Goal: Task Accomplishment & Management: Use online tool/utility

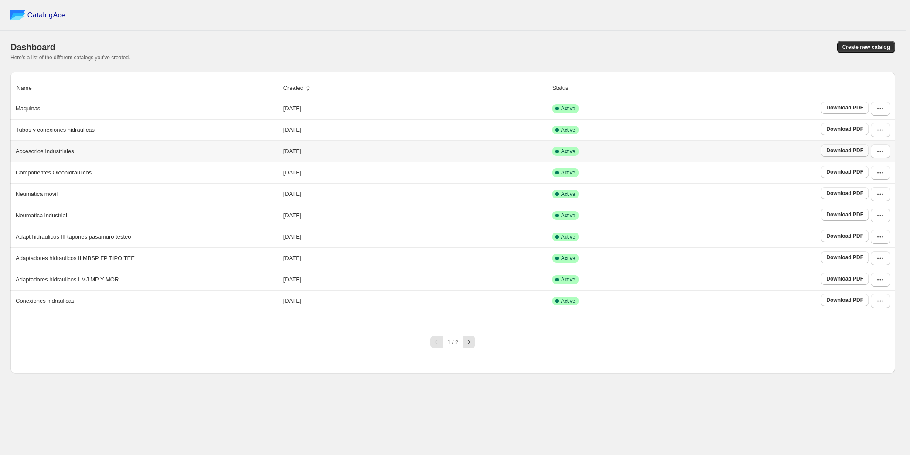
click at [844, 152] on span "Download PDF" at bounding box center [844, 150] width 37 height 7
click at [877, 110] on icon "button" at bounding box center [880, 108] width 9 height 9
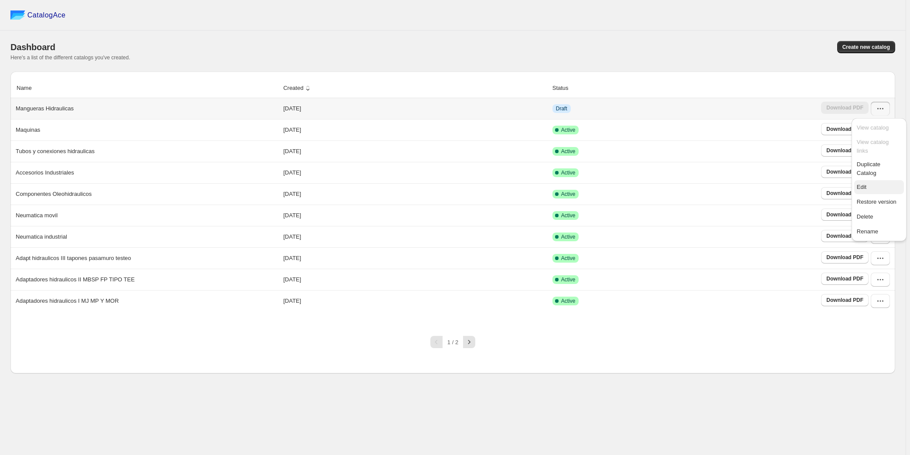
click at [862, 184] on span "Edit" at bounding box center [862, 187] width 10 height 7
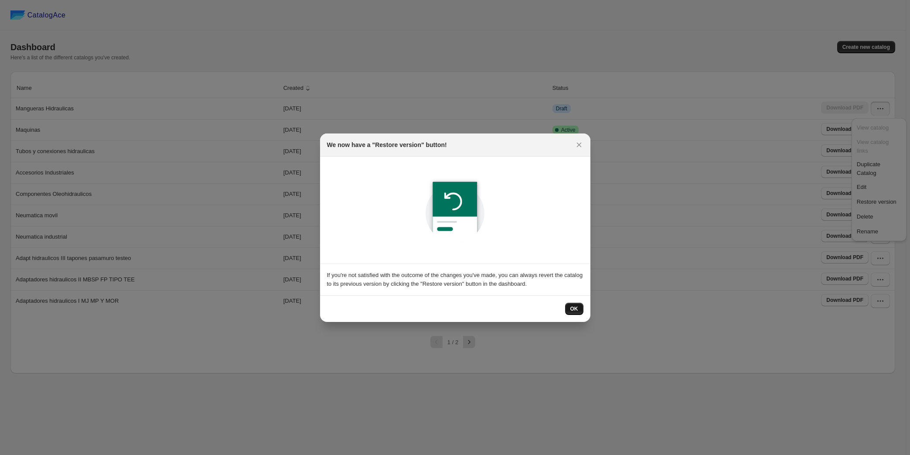
click at [576, 306] on span "OK" at bounding box center [574, 308] width 8 height 7
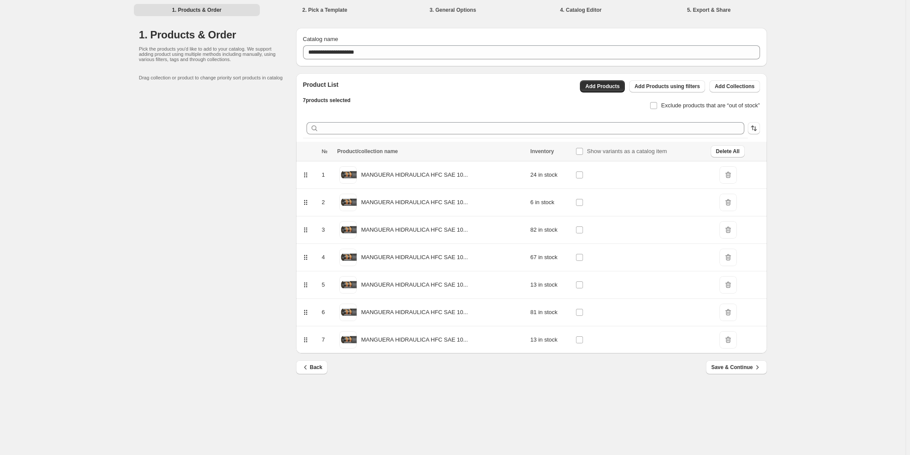
click at [724, 154] on span "Delete All" at bounding box center [728, 151] width 24 height 7
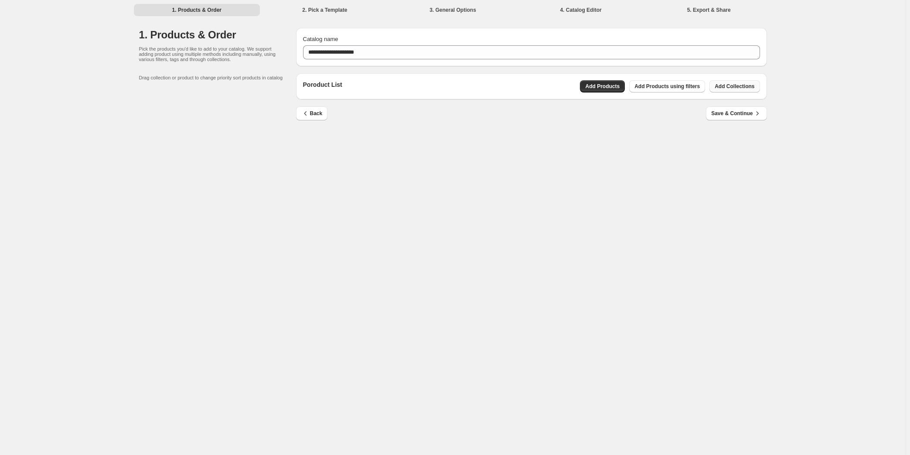
click at [740, 84] on span "Add Collections" at bounding box center [735, 86] width 40 height 7
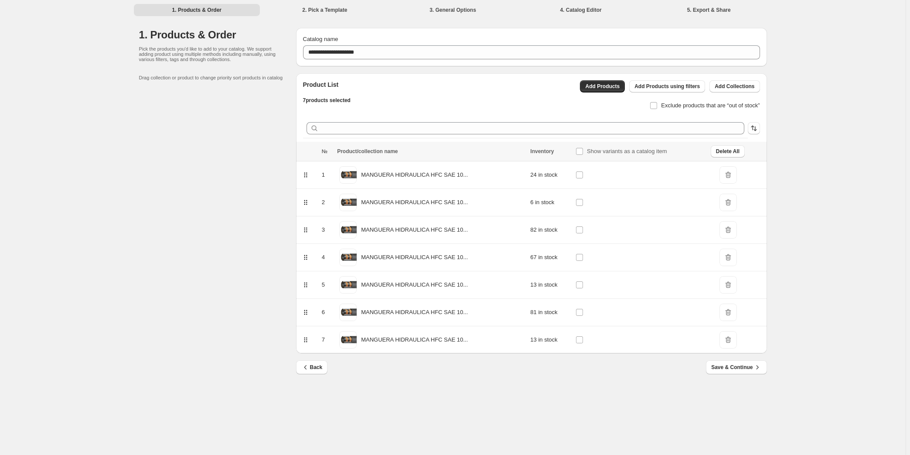
click at [508, 214] on td "MANGUERA HIDRAULICA HFC SAE 10..." at bounding box center [431, 202] width 193 height 27
click at [729, 86] on span "Add Collections" at bounding box center [735, 86] width 40 height 7
click at [720, 364] on span "Save & Continue" at bounding box center [736, 367] width 50 height 9
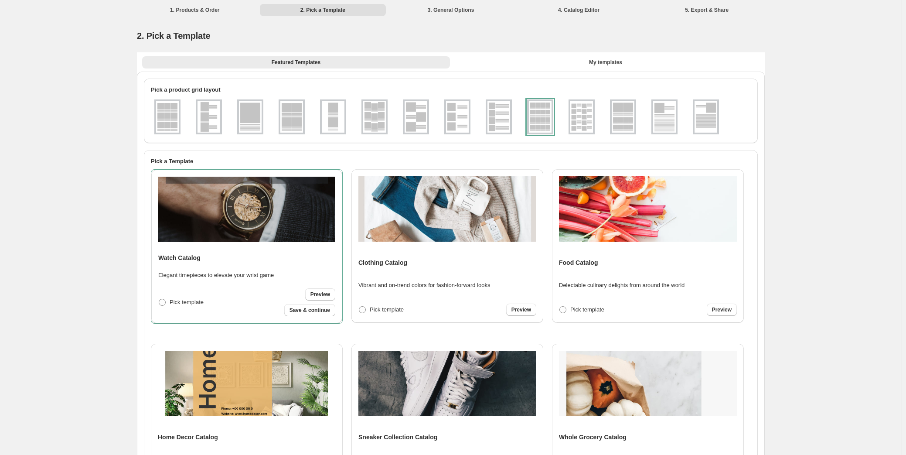
click at [532, 119] on div at bounding box center [540, 116] width 26 height 35
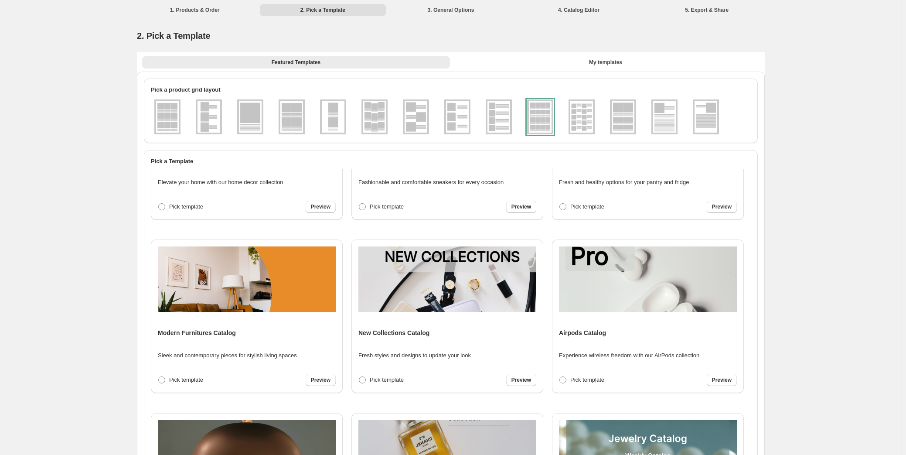
scroll to position [118, 0]
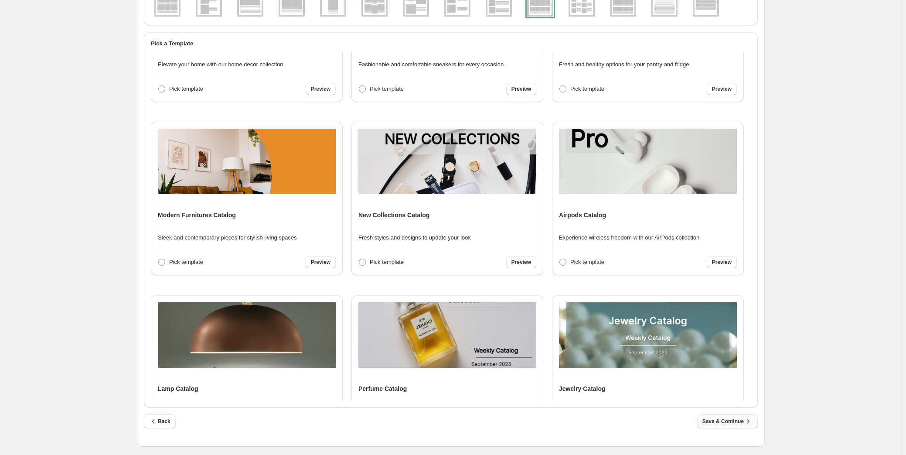
click at [728, 420] on span "Save & Continue" at bounding box center [728, 421] width 50 height 9
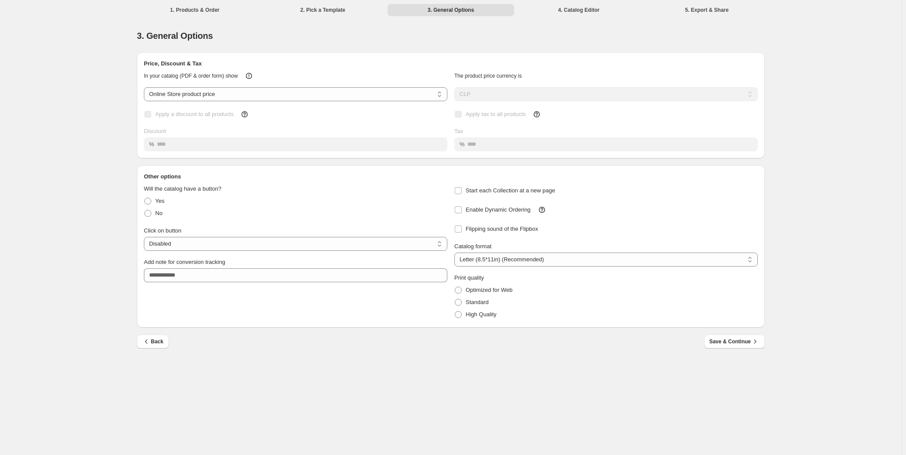
scroll to position [0, 0]
click at [204, 238] on select "**********" at bounding box center [298, 244] width 304 height 14
select select "**********"
click at [146, 237] on select "**********" at bounding box center [298, 244] width 304 height 14
click at [151, 200] on span at bounding box center [150, 201] width 7 height 7
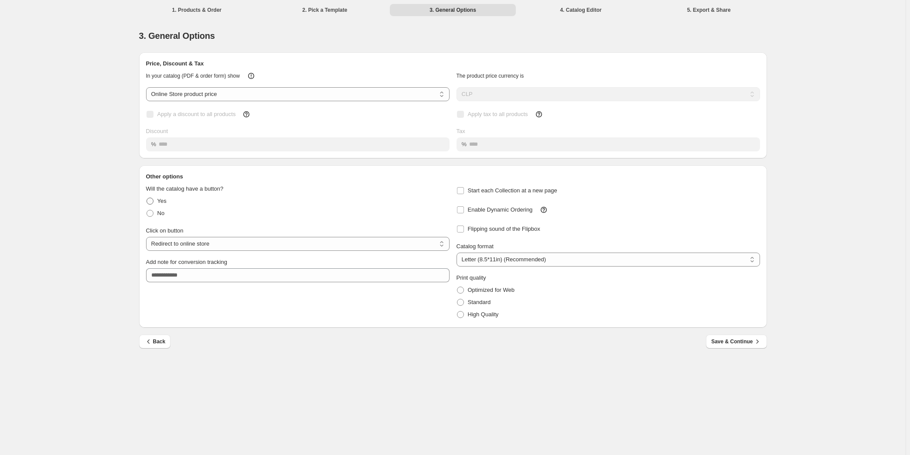
select select "**********"
click at [726, 344] on span "Save & Continue" at bounding box center [736, 341] width 50 height 9
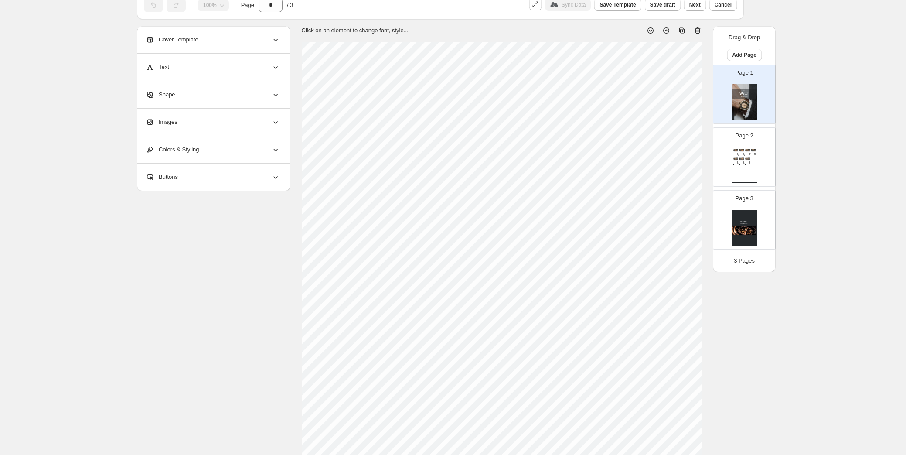
scroll to position [177, 0]
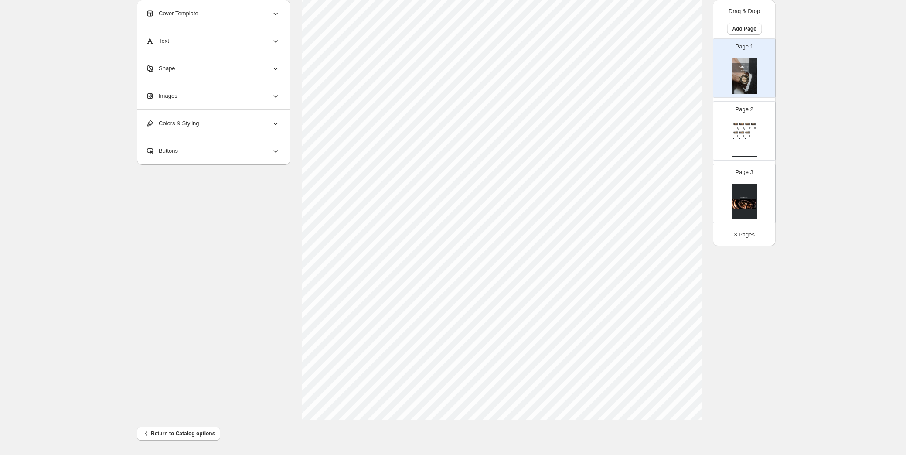
click at [742, 135] on div "MANGUERA HIDRAULICA HFC SAE 100 R2..." at bounding box center [740, 135] width 3 height 0
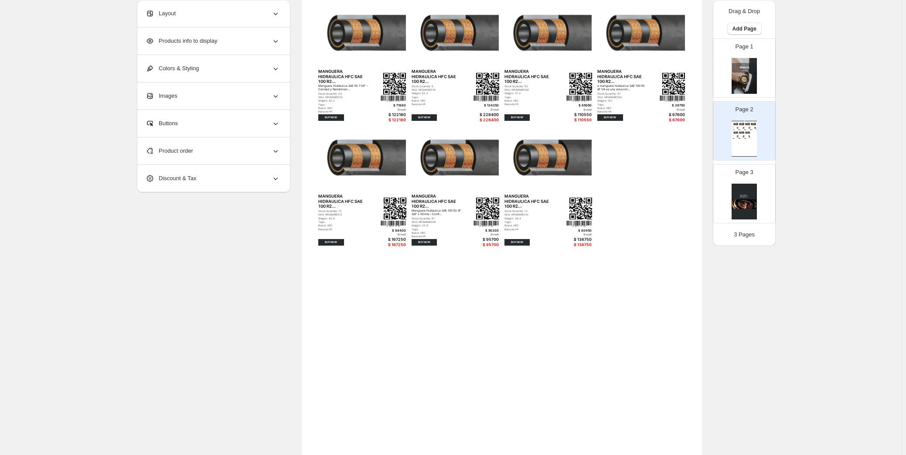
scroll to position [0, 0]
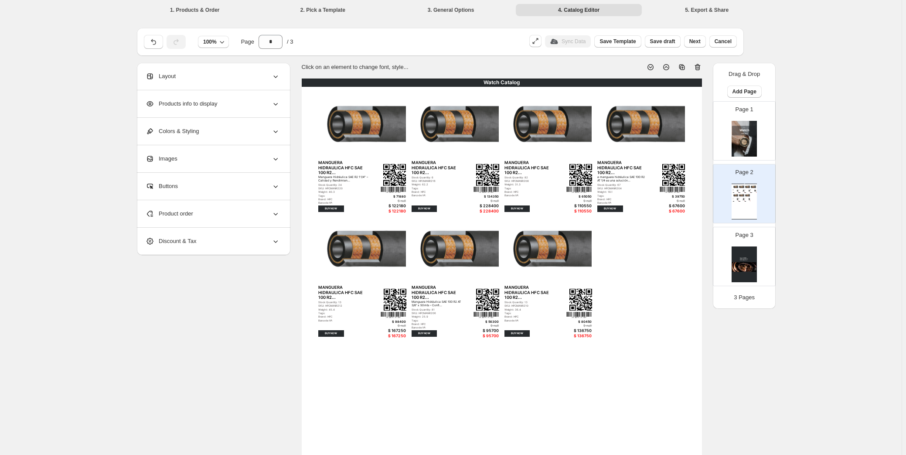
click at [231, 218] on div "Product order" at bounding box center [213, 213] width 134 height 27
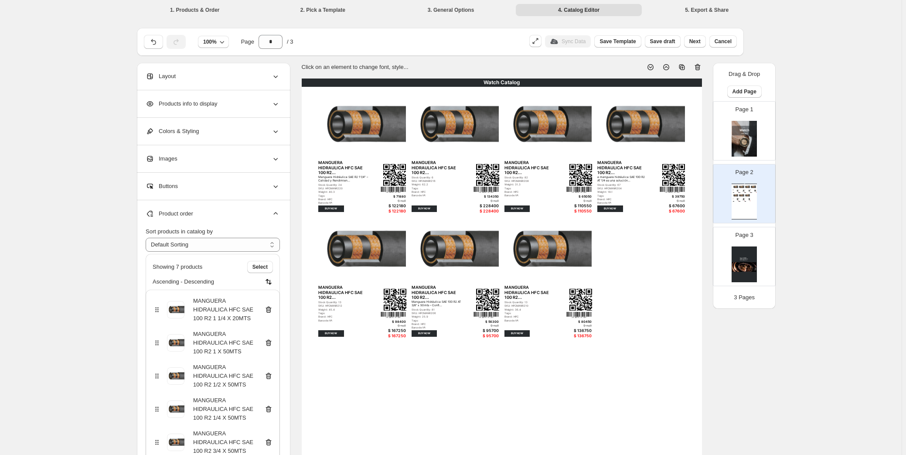
click at [763, 195] on div "Page 2 Watch Catalog MANGUERA HIDRAULICA HFC SAE 100 R2... Manguera Hidráulica …" at bounding box center [741, 190] width 55 height 58
click at [754, 209] on div "Watch Catalog MANGUERA HIDRAULICA HFC SAE 100 R2... Manguera Hidráulica SAE R2 …" at bounding box center [744, 202] width 25 height 36
click at [753, 263] on img at bounding box center [744, 264] width 25 height 36
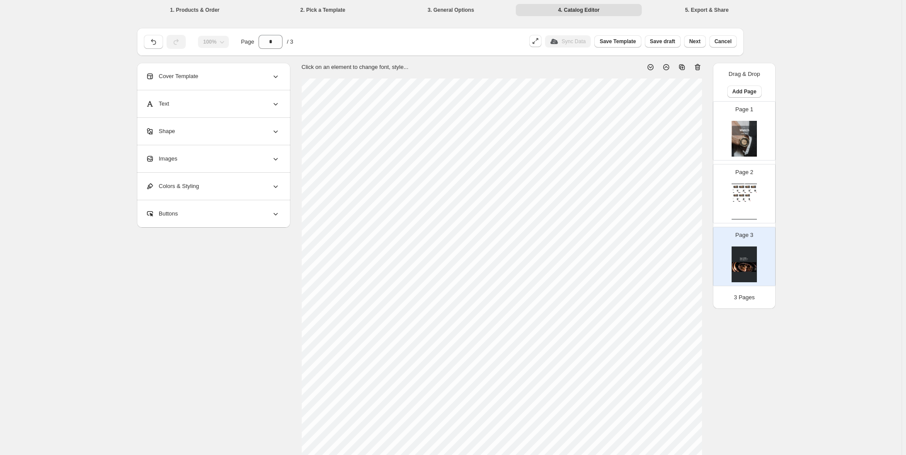
click at [751, 195] on img at bounding box center [748, 195] width 6 height 5
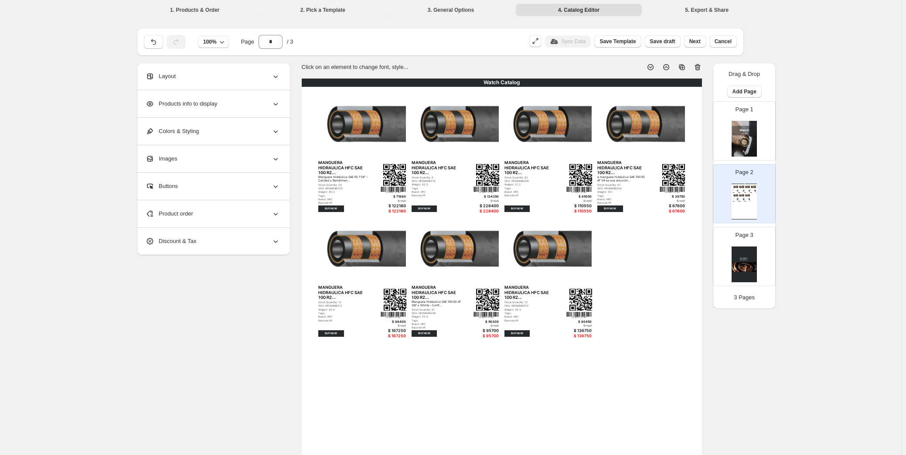
click at [752, 267] on img at bounding box center [744, 264] width 25 height 36
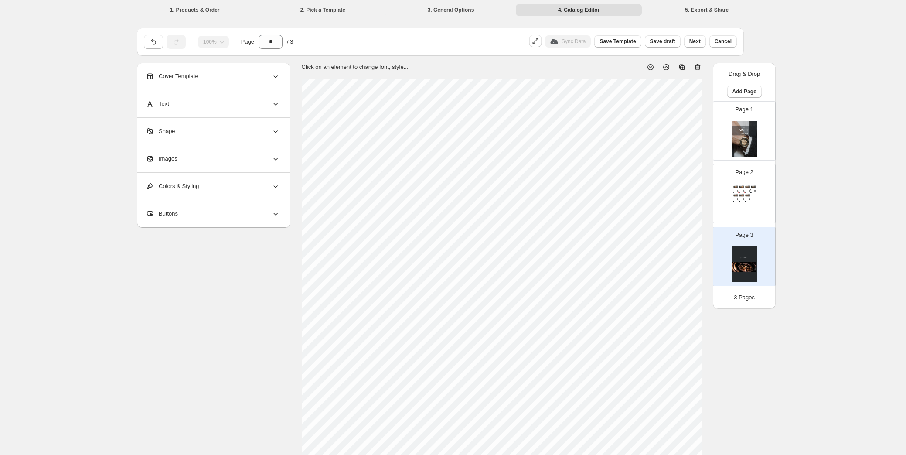
click at [745, 140] on img at bounding box center [744, 139] width 25 height 36
click at [750, 181] on div "Page 2 Watch Catalog MANGUERA HIDRAULICA HFC SAE 100 R2... Manguera Hidráulica …" at bounding box center [741, 190] width 55 height 58
type input "*"
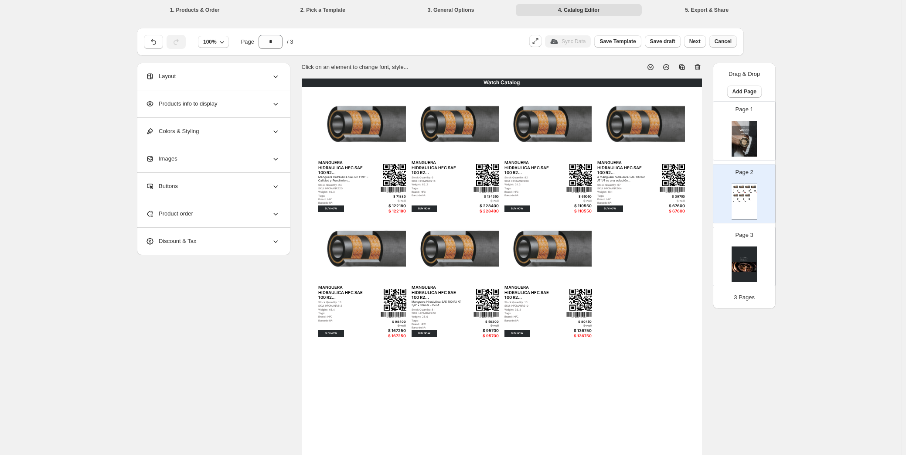
click at [720, 44] on span "Cancel" at bounding box center [723, 41] width 17 height 7
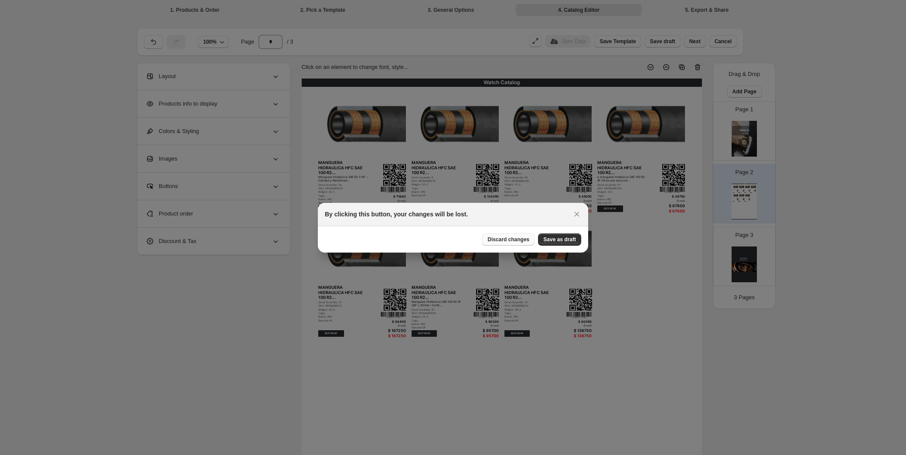
click at [517, 238] on span "Discard changes" at bounding box center [509, 239] width 42 height 7
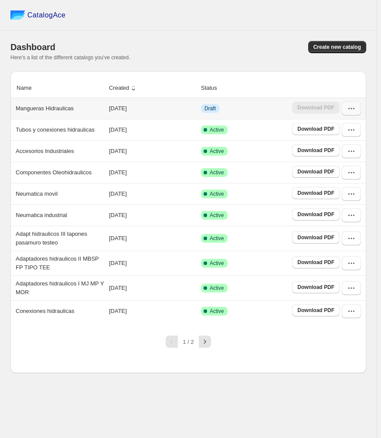
click at [350, 109] on icon "button" at bounding box center [351, 108] width 9 height 9
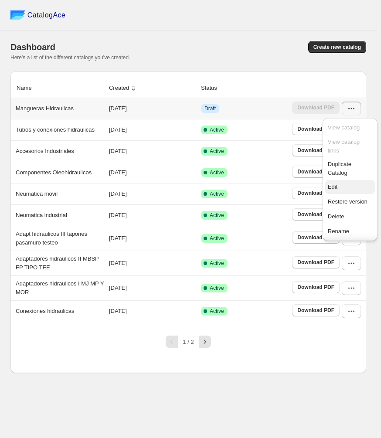
click at [335, 186] on span "Edit" at bounding box center [333, 187] width 10 height 7
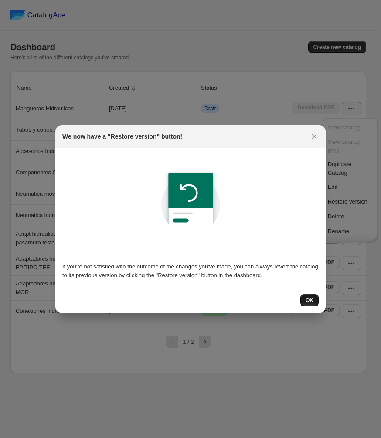
click at [305, 300] on button "OK" at bounding box center [309, 300] width 18 height 12
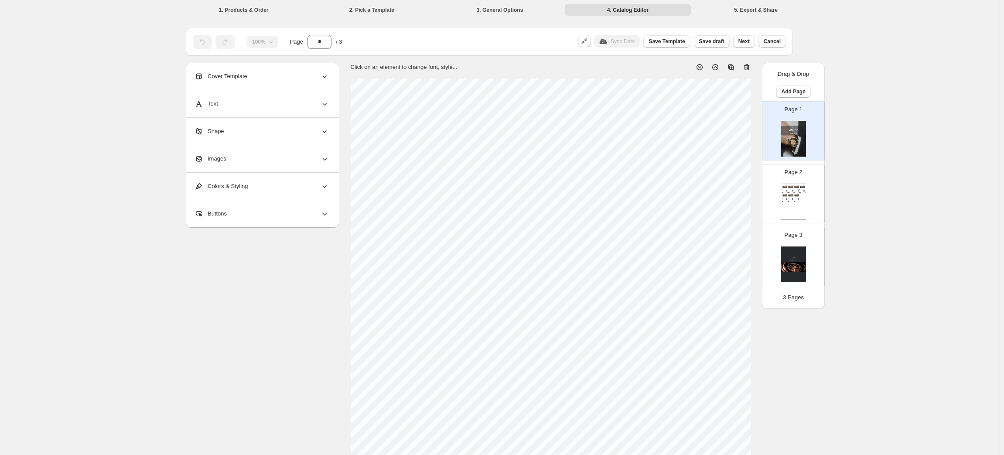
click at [381, 203] on div "Watch Catalog MANGUERA HIDRAULICA HFC SAE 100 R2... Manguera Hidráulica SAE R2 …" at bounding box center [793, 202] width 25 height 36
type input "*"
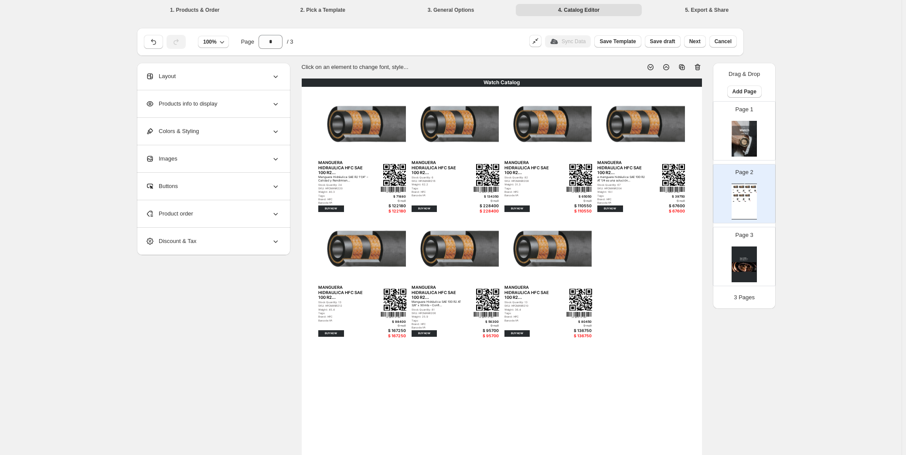
click at [276, 78] on icon at bounding box center [275, 76] width 9 height 9
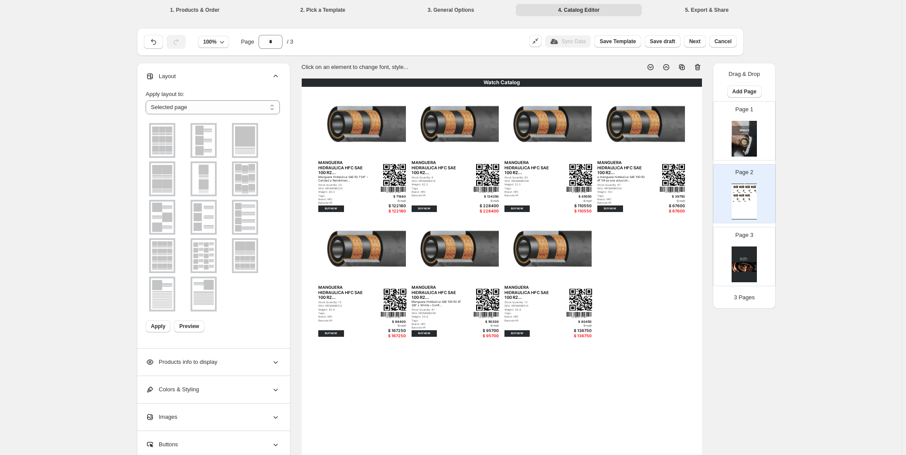
click at [326, 7] on li "2. Pick a Template" at bounding box center [323, 9] width 126 height 12
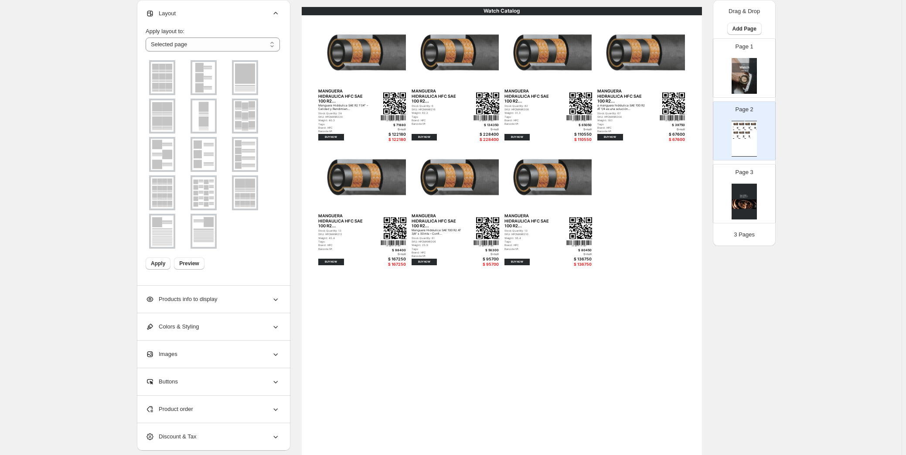
scroll to position [18, 0]
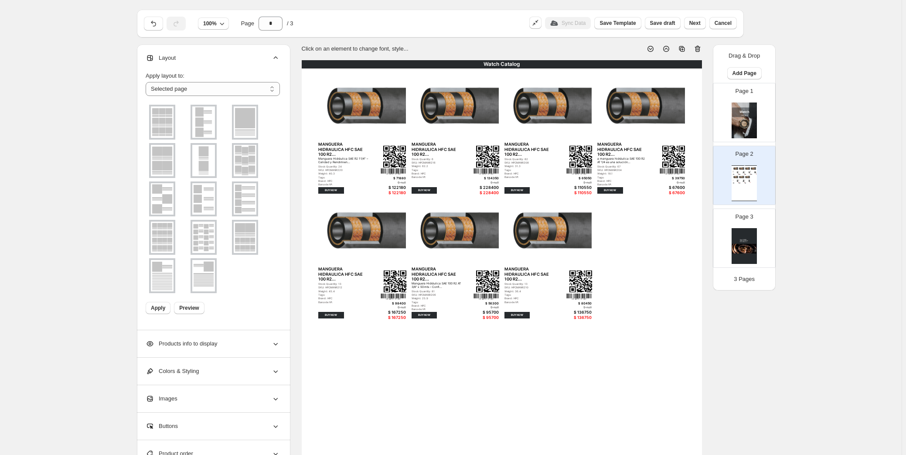
click at [280, 57] on icon at bounding box center [275, 58] width 9 height 9
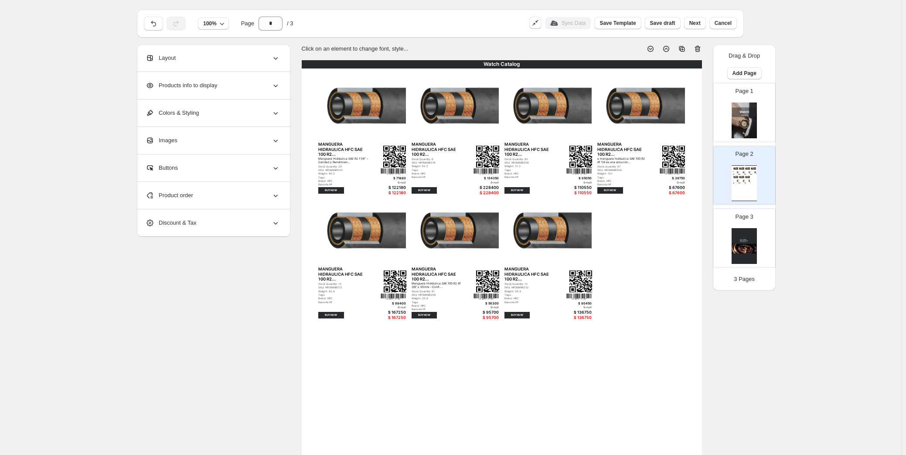
click at [381, 175] on img at bounding box center [742, 177] width 6 height 5
click at [381, 180] on img at bounding box center [749, 180] width 1 height 1
click at [269, 85] on div "Products info to display" at bounding box center [213, 85] width 134 height 27
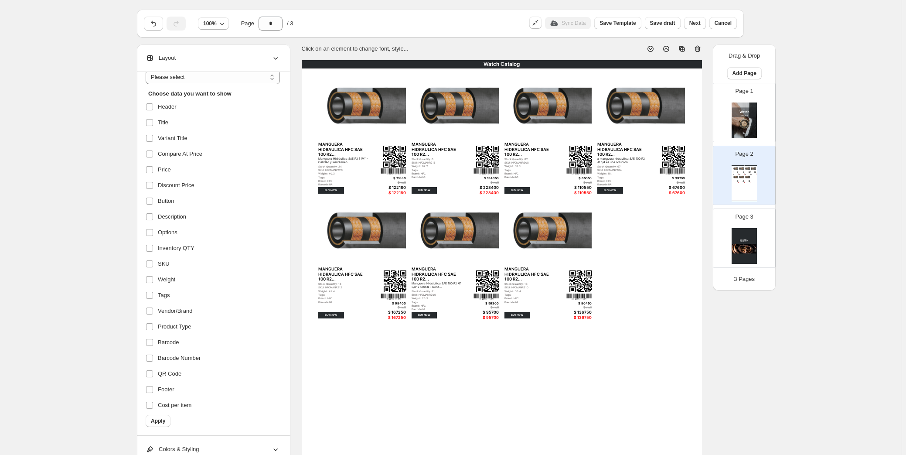
scroll to position [0, 0]
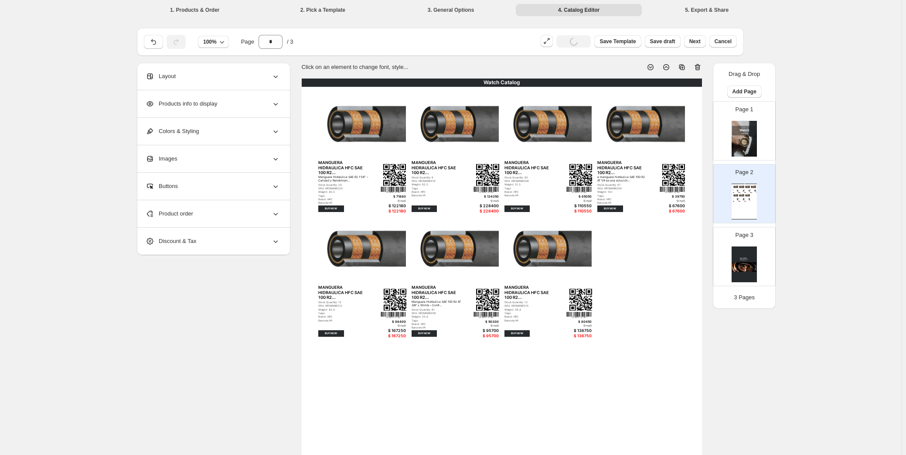
click at [280, 130] on icon at bounding box center [275, 131] width 9 height 9
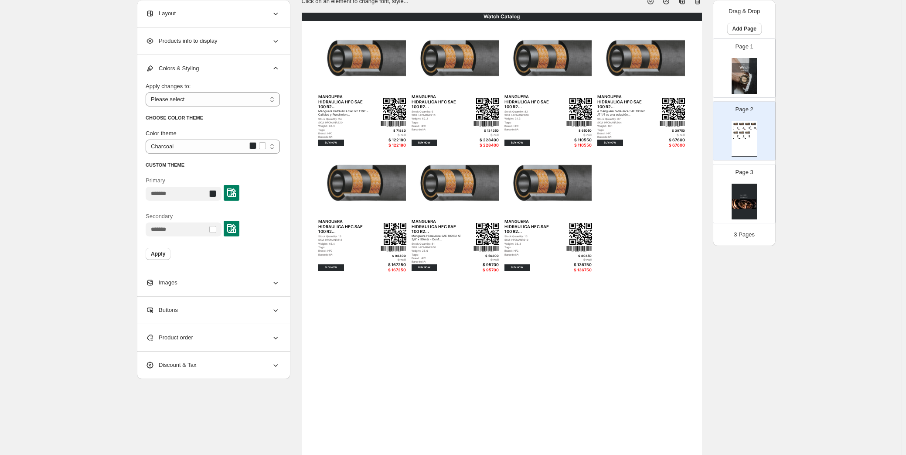
scroll to position [79, 0]
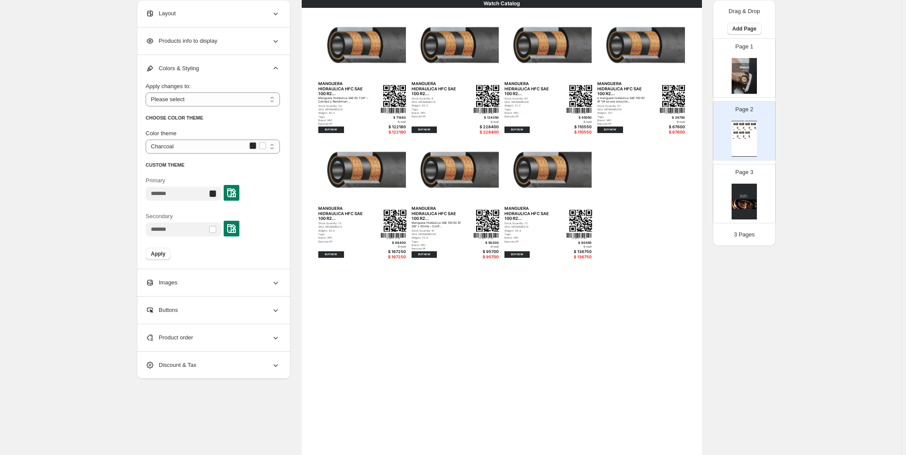
click at [274, 338] on icon at bounding box center [275, 337] width 9 height 9
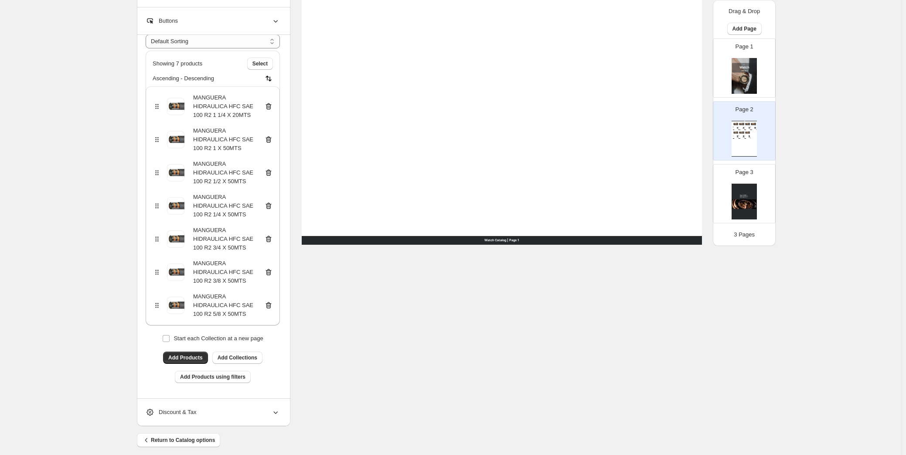
scroll to position [358, 0]
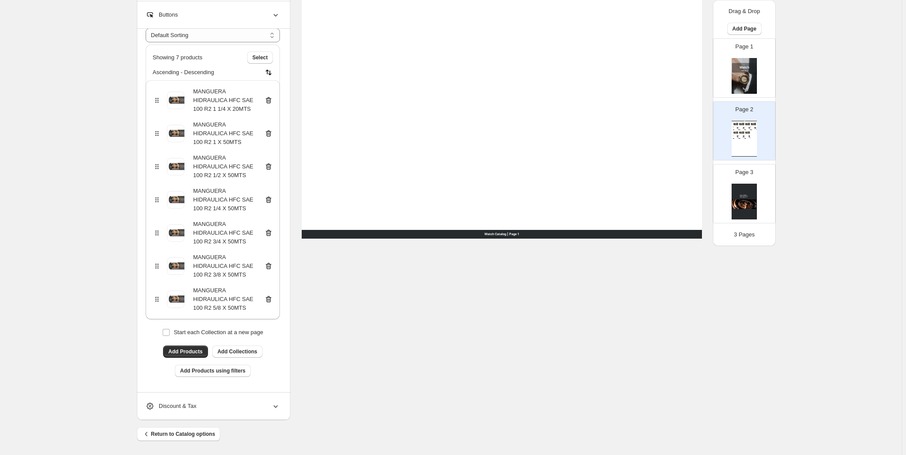
click at [247, 400] on div "Discount & Tax" at bounding box center [213, 406] width 134 height 27
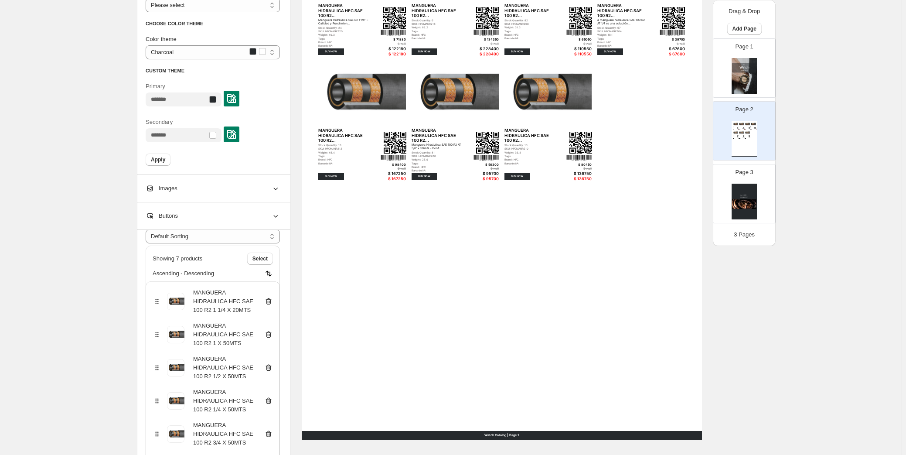
scroll to position [141, 0]
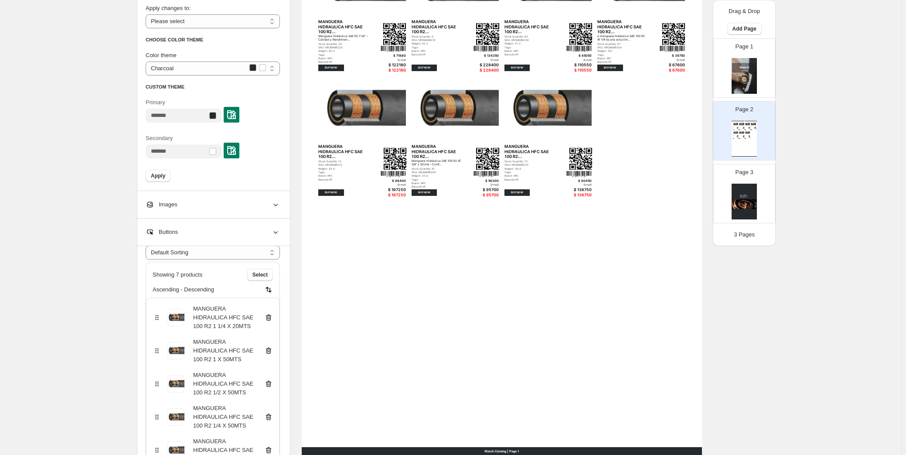
click at [272, 230] on div "Buttons" at bounding box center [213, 232] width 134 height 27
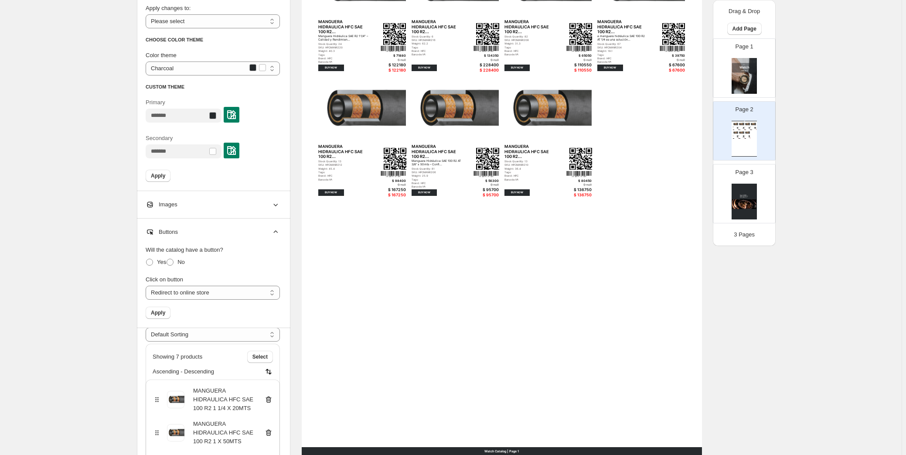
click at [277, 205] on icon at bounding box center [275, 204] width 9 height 9
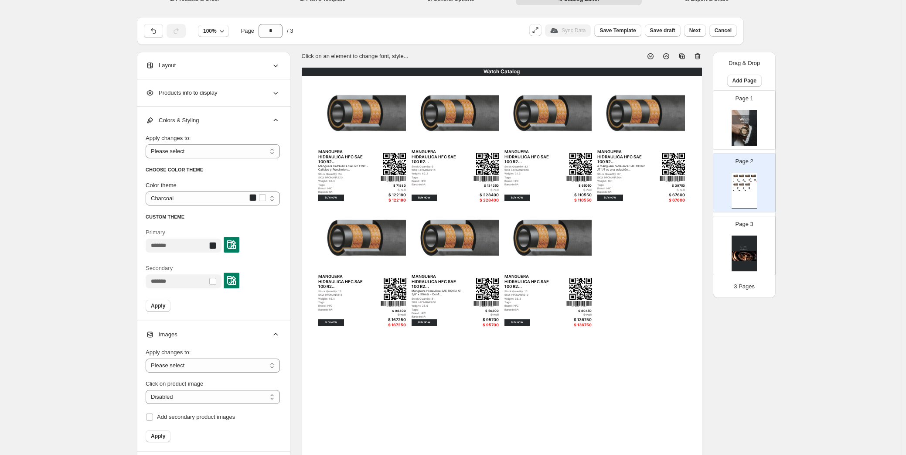
scroll to position [0, 0]
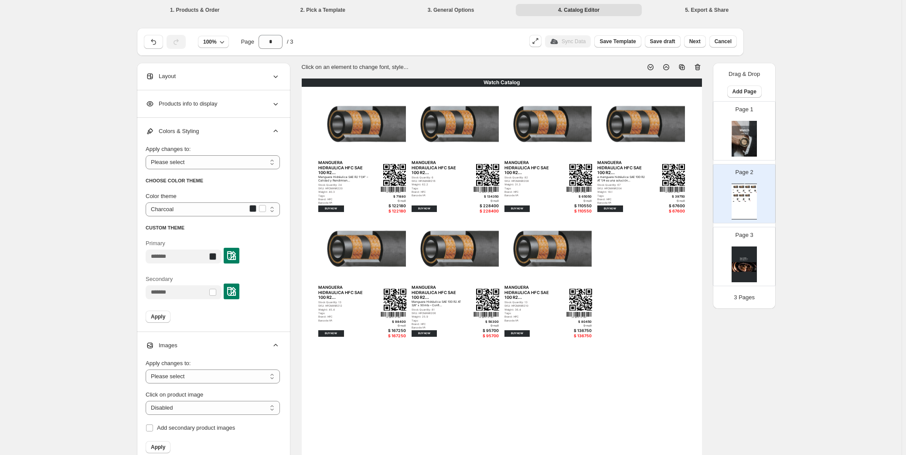
click at [381, 187] on img at bounding box center [736, 186] width 6 height 5
click at [381, 81] on div "Watch Catalog" at bounding box center [502, 83] width 400 height 8
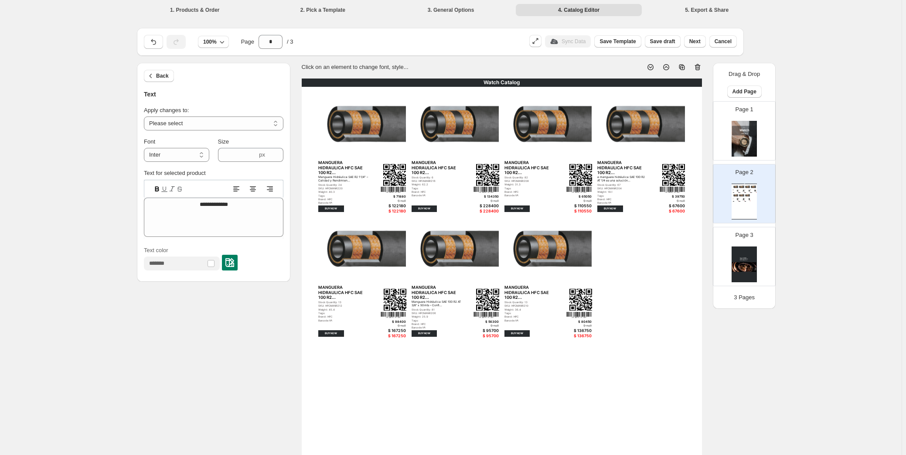
click at [381, 84] on div "Watch Catalog" at bounding box center [502, 83] width 400 height 8
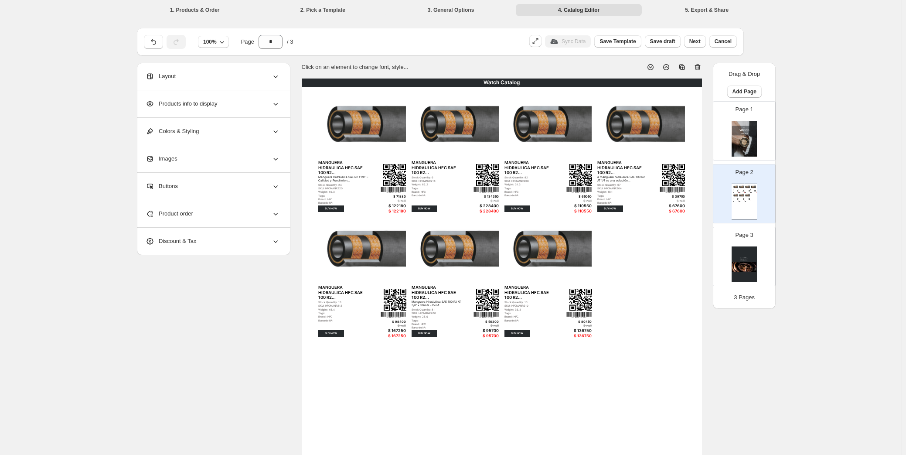
click at [381, 82] on div "Watch Catalog" at bounding box center [502, 83] width 400 height 8
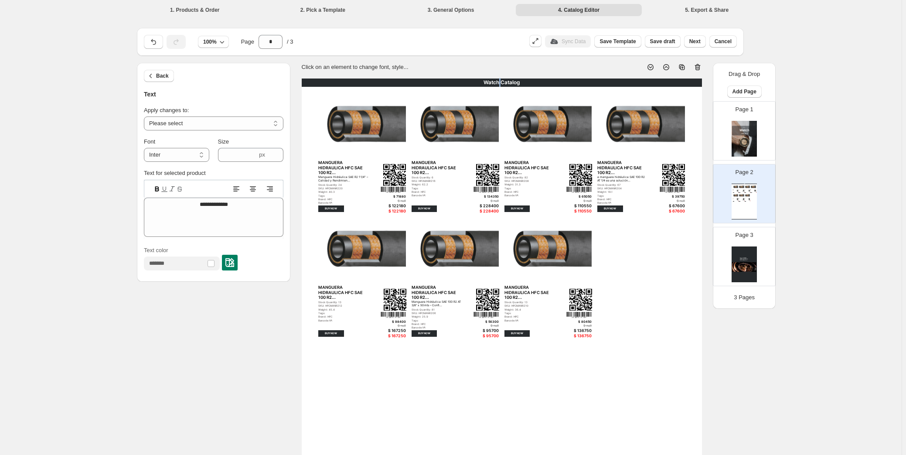
click at [381, 82] on div "Watch Catalog" at bounding box center [502, 83] width 400 height 8
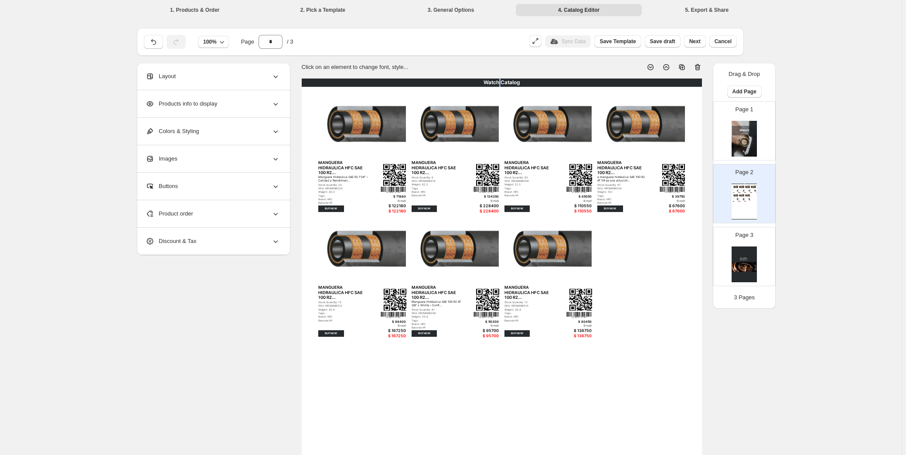
click at [381, 82] on div "Watch Catalog" at bounding box center [502, 83] width 400 height 8
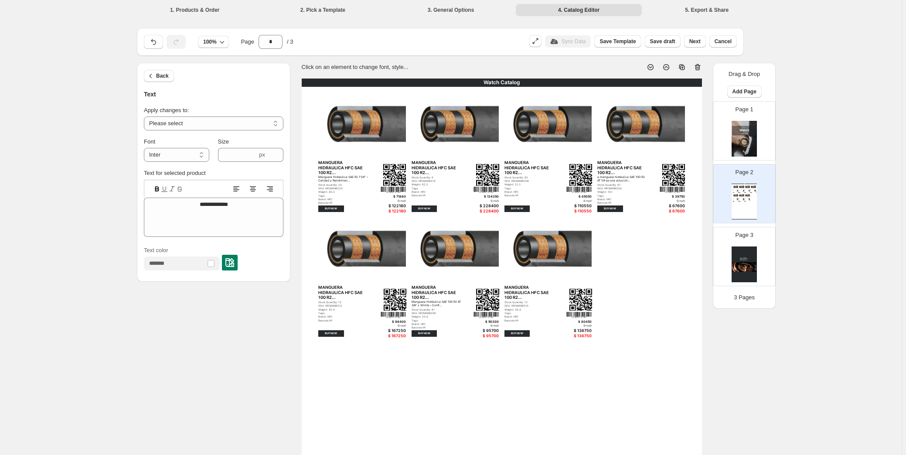
click at [381, 82] on div "Watch Catalog" at bounding box center [502, 83] width 400 height 8
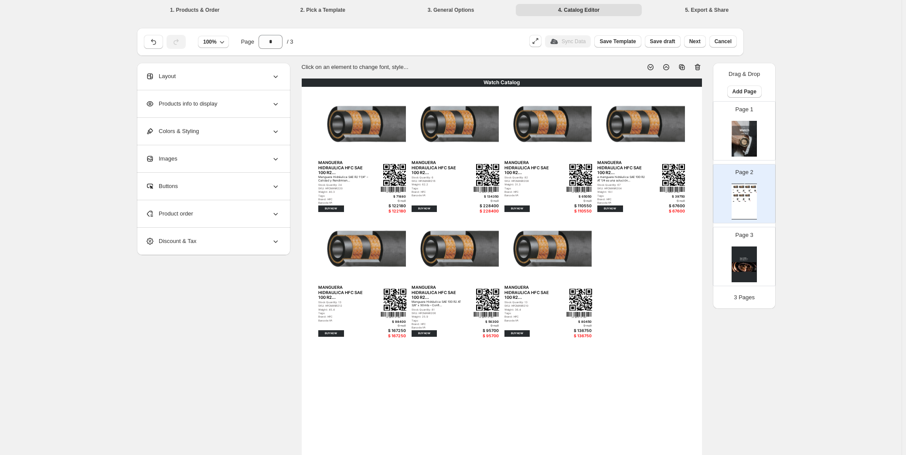
click at [381, 82] on div "Watch Catalog" at bounding box center [502, 83] width 400 height 8
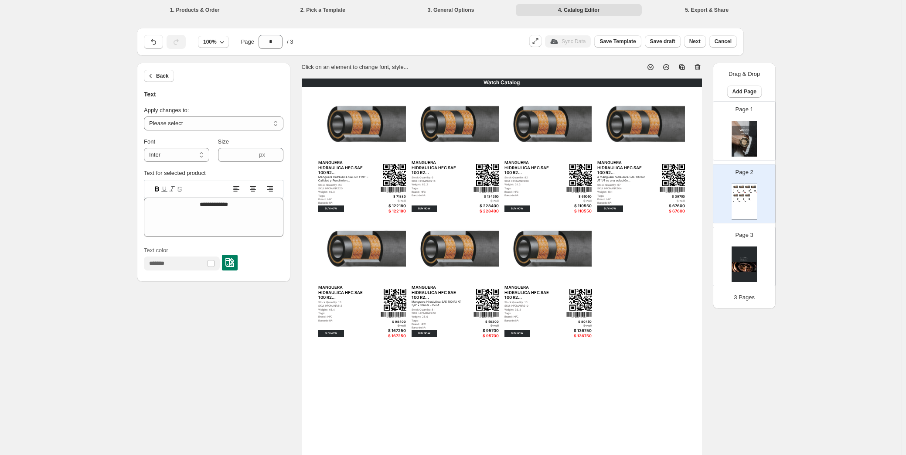
click at [381, 84] on div "Watch Catalog" at bounding box center [502, 83] width 400 height 8
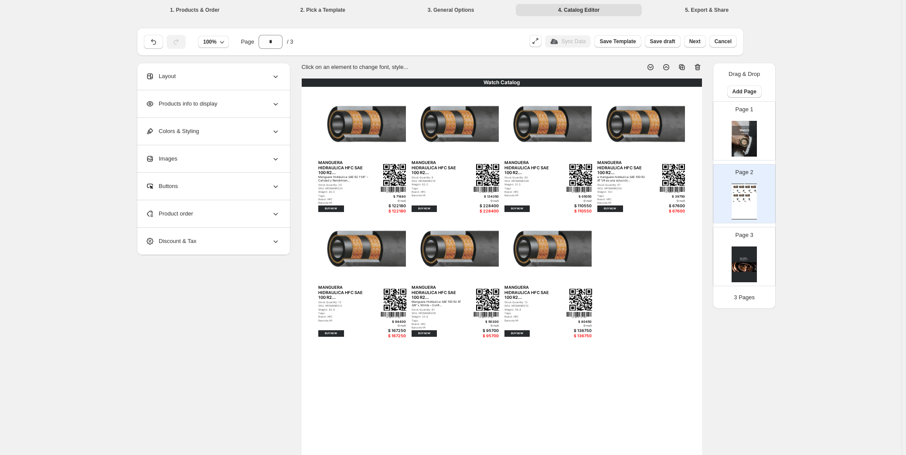
click at [381, 84] on div "Watch Catalog" at bounding box center [502, 83] width 400 height 8
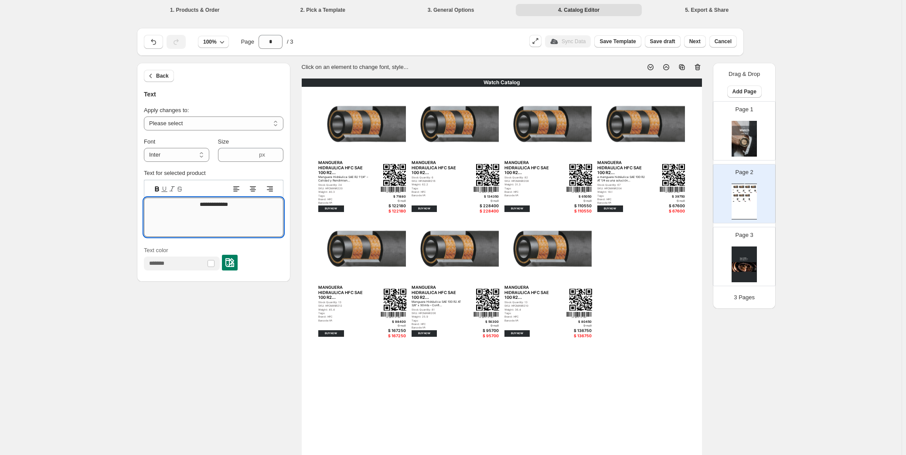
drag, startPoint x: 247, startPoint y: 209, endPoint x: 167, endPoint y: 218, distance: 81.2
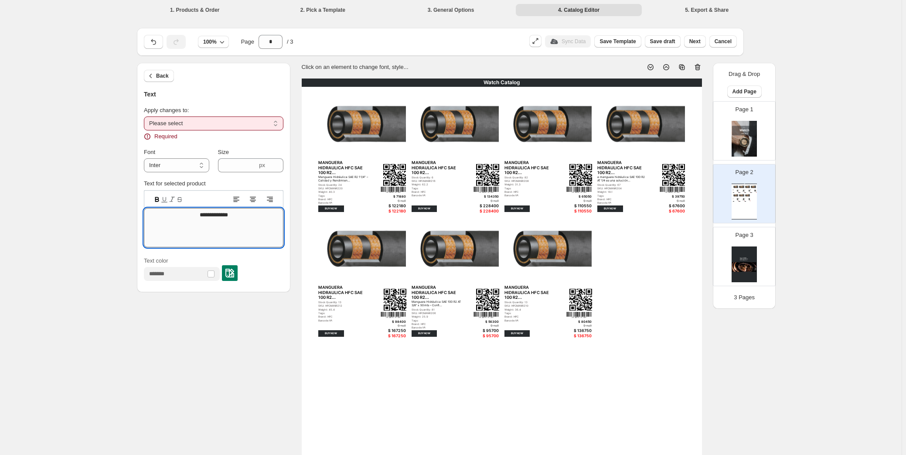
type textarea "**********"
click at [242, 213] on textarea "**********" at bounding box center [214, 227] width 140 height 39
drag, startPoint x: 247, startPoint y: 215, endPoint x: 188, endPoint y: 219, distance: 59.9
click at [188, 219] on textarea "**********" at bounding box center [214, 227] width 140 height 39
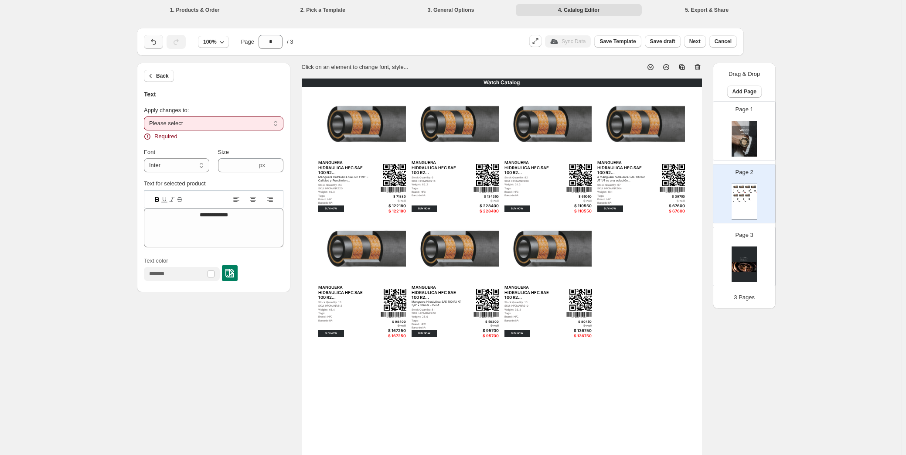
click at [154, 47] on button "button" at bounding box center [153, 42] width 19 height 14
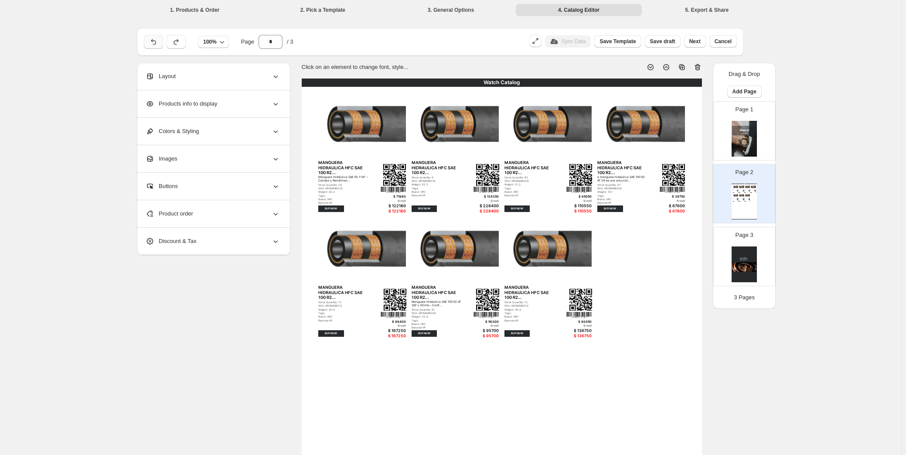
click at [158, 43] on icon "button" at bounding box center [153, 42] width 9 height 9
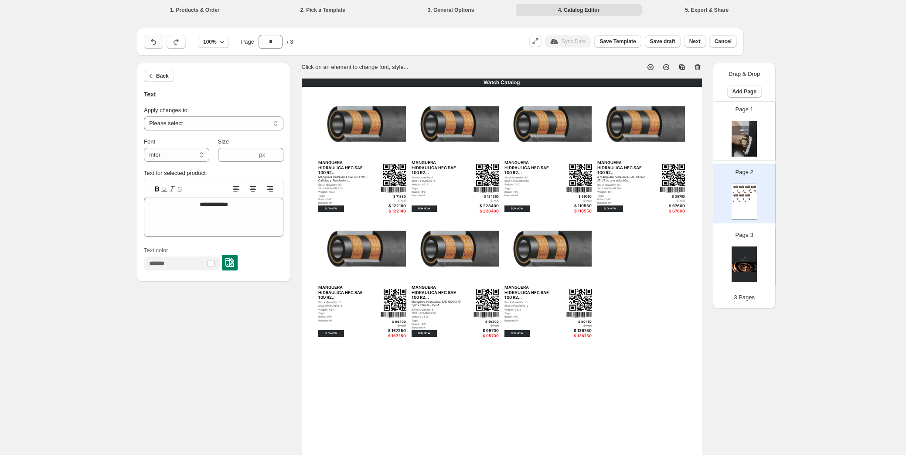
click at [157, 44] on icon "button" at bounding box center [153, 42] width 9 height 9
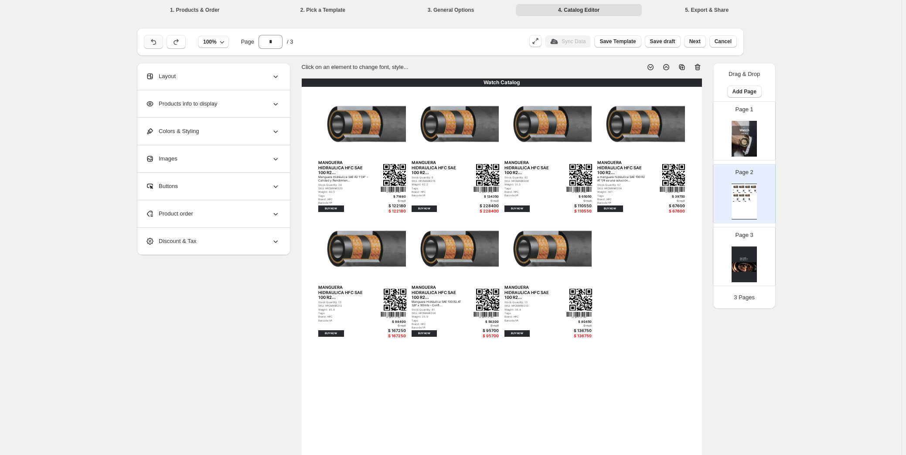
click at [157, 44] on icon "button" at bounding box center [153, 42] width 9 height 9
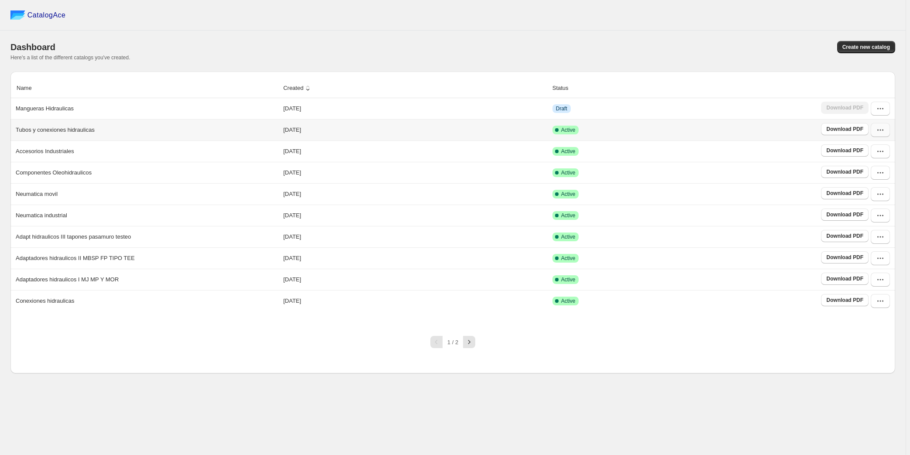
click at [878, 131] on icon "button" at bounding box center [880, 130] width 9 height 9
click at [876, 150] on span "View catalog" at bounding box center [873, 149] width 32 height 7
click at [712, 388] on div "CatalogAce Dashboard Create new catalog Here's a list of the different catalogs…" at bounding box center [453, 227] width 906 height 455
click at [470, 346] on icon "button" at bounding box center [469, 342] width 9 height 9
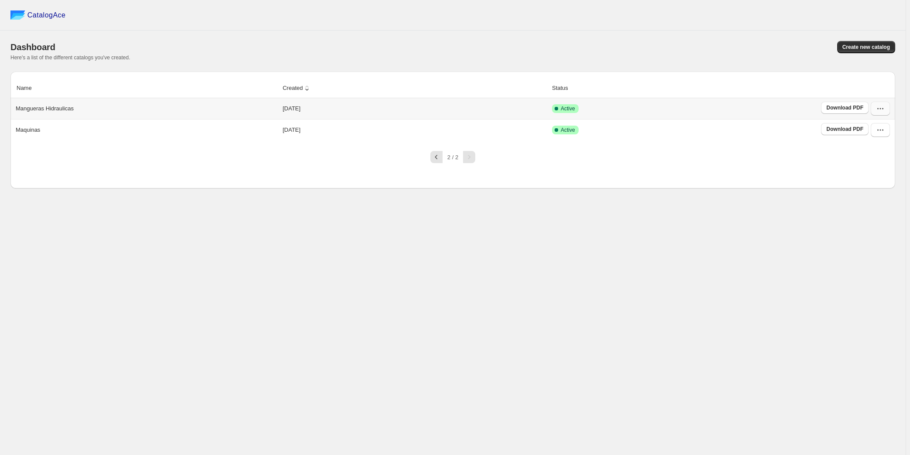
click at [880, 108] on icon "button" at bounding box center [880, 108] width 9 height 9
click at [872, 128] on span "View catalog" at bounding box center [873, 127] width 32 height 7
click at [798, 233] on div "CatalogAce Dashboard Create new catalog Here's a list of the different catalogs…" at bounding box center [453, 227] width 906 height 455
click at [881, 111] on icon "button" at bounding box center [880, 108] width 9 height 9
click at [842, 109] on span "Download PDF" at bounding box center [844, 107] width 37 height 7
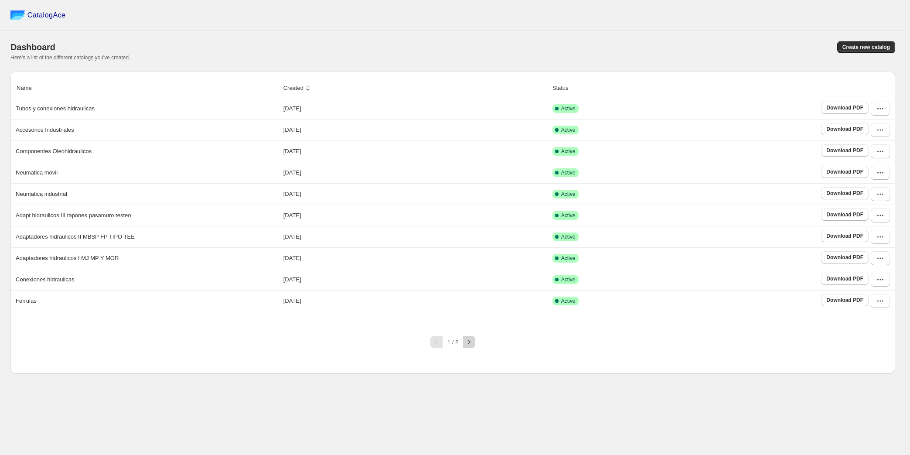
click at [474, 346] on icon "button" at bounding box center [469, 342] width 9 height 9
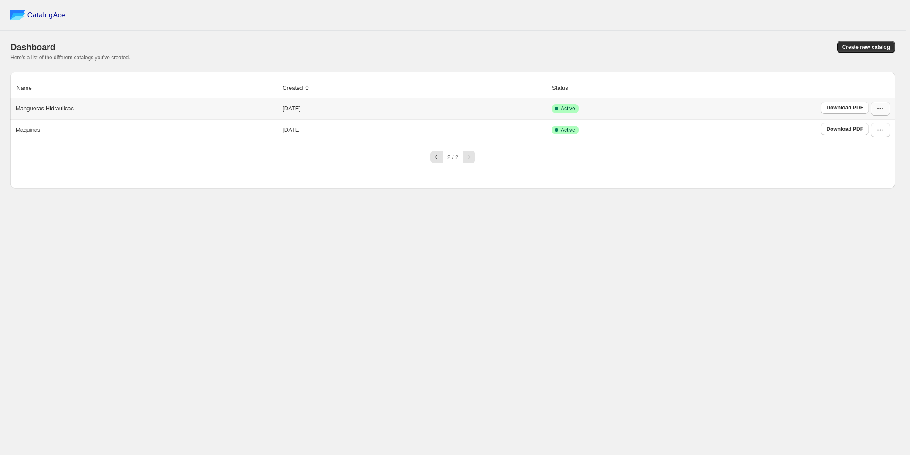
click at [880, 109] on icon "button" at bounding box center [880, 108] width 9 height 9
click at [872, 130] on span "View catalog" at bounding box center [873, 127] width 32 height 7
click at [751, 236] on div "CatalogAce Dashboard Create new catalog Here's a list of the different catalogs…" at bounding box center [453, 227] width 906 height 455
click at [877, 108] on icon "button" at bounding box center [880, 108] width 9 height 9
click at [879, 126] on span "View catalog" at bounding box center [873, 127] width 32 height 7
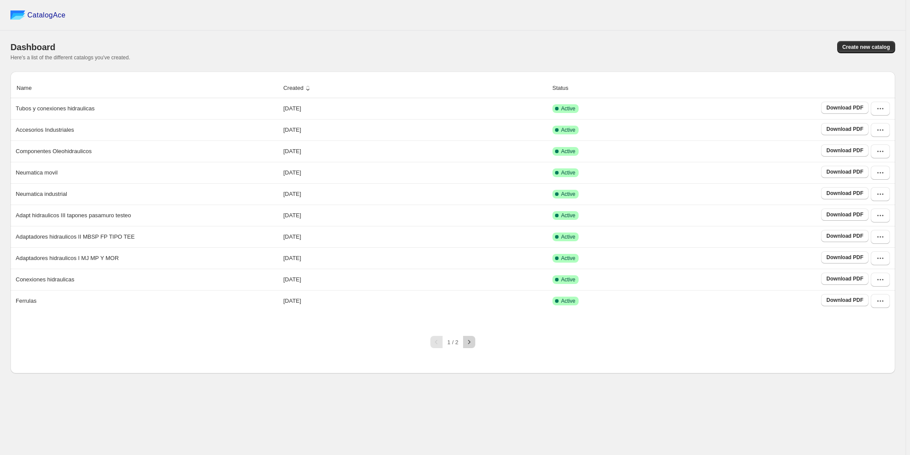
click at [467, 346] on icon "button" at bounding box center [469, 342] width 9 height 9
click at [468, 346] on icon "button" at bounding box center [469, 342] width 9 height 9
click at [471, 346] on icon "button" at bounding box center [469, 342] width 9 height 9
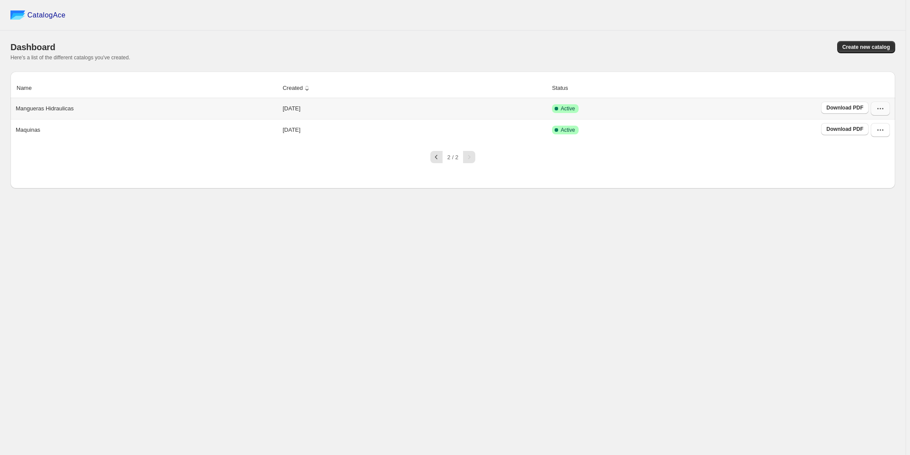
click at [878, 109] on icon "button" at bounding box center [878, 108] width 1 height 1
click at [879, 127] on span "View catalog" at bounding box center [873, 127] width 32 height 7
click at [677, 263] on div "CatalogAce Dashboard Create new catalog Here's a list of the different catalogs…" at bounding box center [453, 227] width 906 height 455
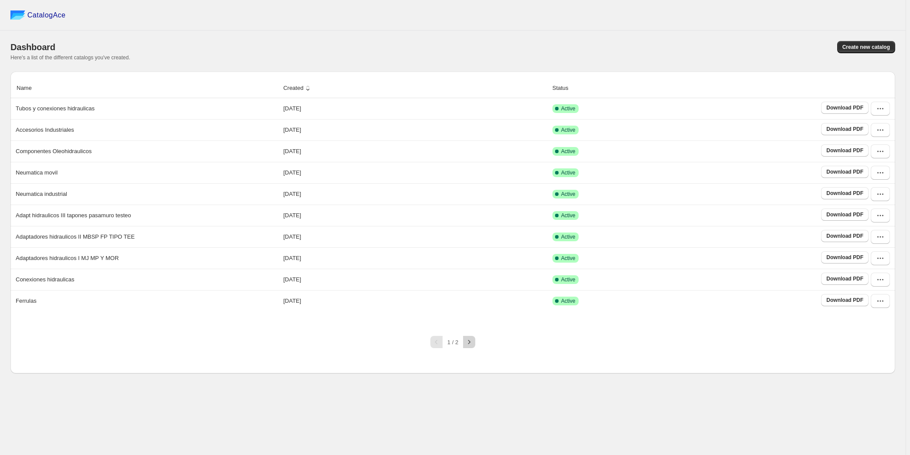
click at [469, 346] on icon "button" at bounding box center [469, 342] width 9 height 9
click at [468, 346] on icon "button" at bounding box center [469, 342] width 9 height 9
click at [467, 346] on icon "button" at bounding box center [469, 342] width 9 height 9
click at [472, 346] on icon "button" at bounding box center [469, 342] width 9 height 9
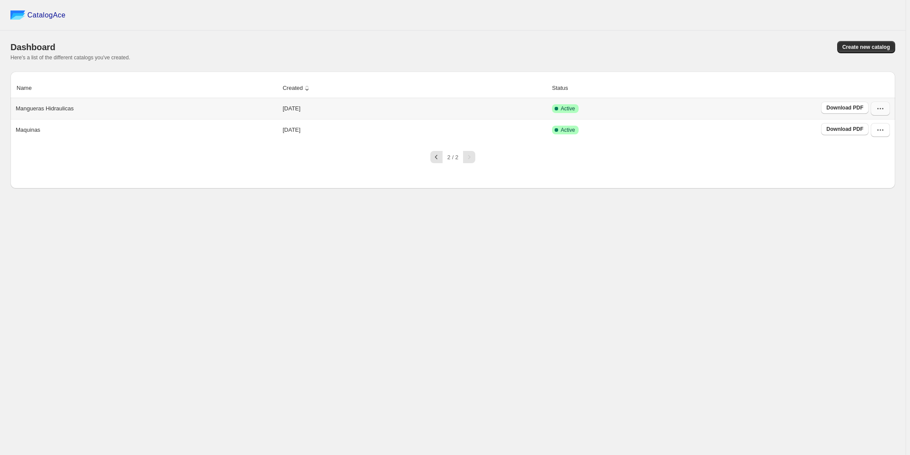
click at [881, 109] on icon "button" at bounding box center [880, 108] width 9 height 9
click at [874, 127] on span "View catalog" at bounding box center [873, 127] width 32 height 7
click at [817, 232] on div "CatalogAce Dashboard Create new catalog Here's a list of the different catalogs…" at bounding box center [453, 227] width 906 height 455
click at [881, 110] on icon "button" at bounding box center [880, 108] width 9 height 9
click at [888, 142] on span "View catalog links" at bounding box center [873, 146] width 32 height 15
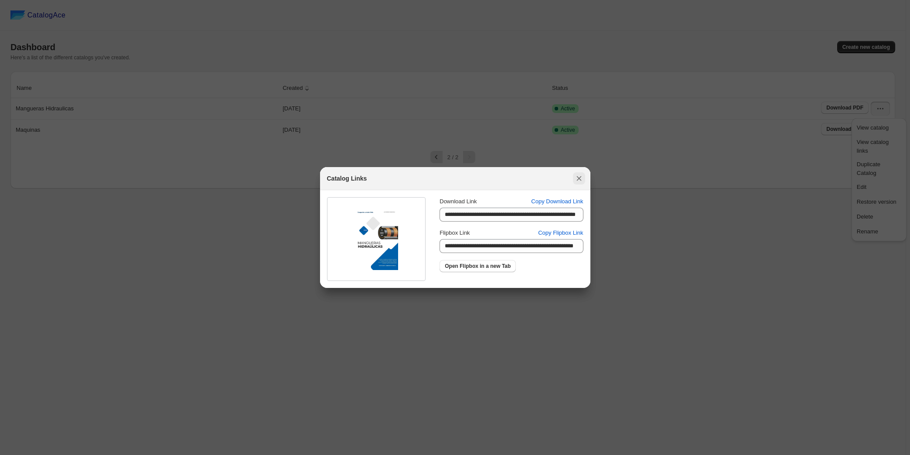
click at [580, 181] on icon ":r1d:" at bounding box center [579, 178] width 9 height 9
